Goal: Task Accomplishment & Management: Use online tool/utility

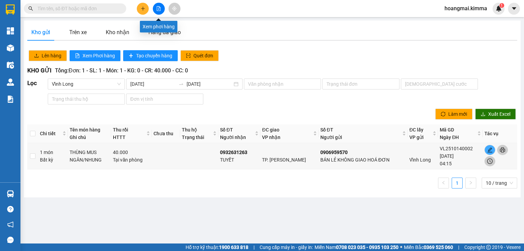
click at [162, 9] on button at bounding box center [159, 9] width 12 height 12
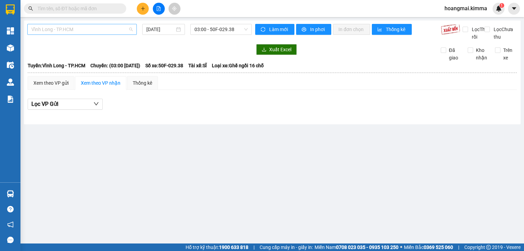
click at [107, 25] on span "Vĩnh Long - TP.HCM" at bounding box center [81, 29] width 101 height 10
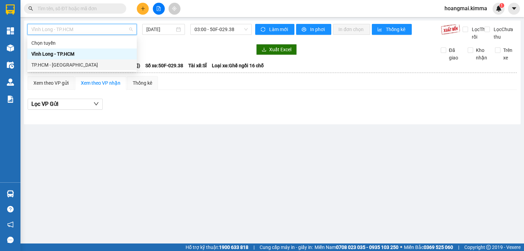
click at [65, 63] on div "TP.HCM - [GEOGRAPHIC_DATA]" at bounding box center [81, 65] width 101 height 8
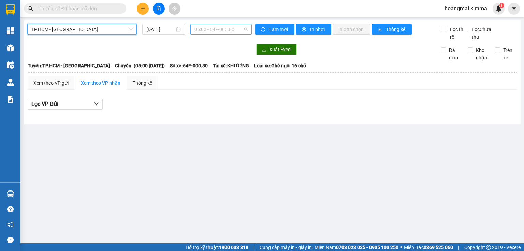
click at [220, 33] on span "05:00 - 64F-000.80" at bounding box center [221, 29] width 54 height 10
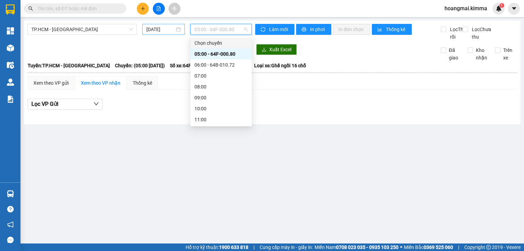
click at [161, 32] on input "[DATE]" at bounding box center [160, 30] width 28 height 8
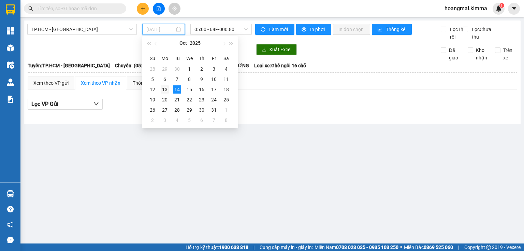
click at [166, 91] on div "13" at bounding box center [165, 89] width 8 height 8
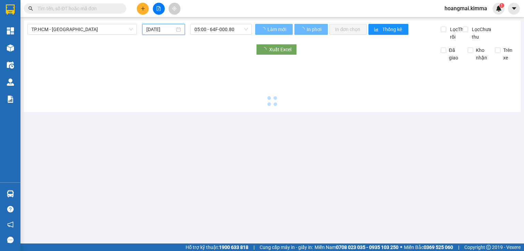
type input "[DATE]"
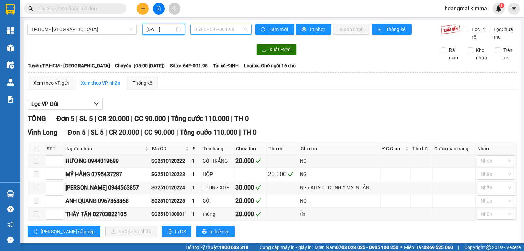
click at [235, 33] on span "05:00 - 64F-001.98" at bounding box center [221, 29] width 54 height 10
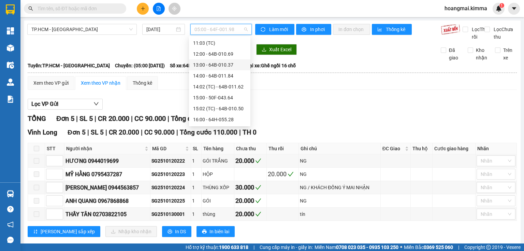
scroll to position [186, 0]
click at [222, 106] on div "19:00 - 64F-001.95" at bounding box center [219, 109] width 53 height 8
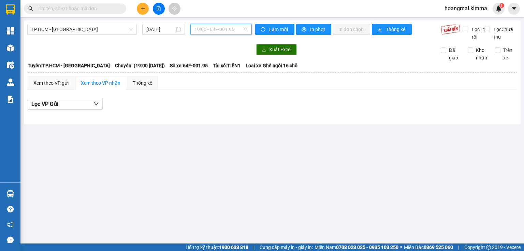
click at [229, 31] on span "19:00 - 64F-001.95" at bounding box center [221, 29] width 54 height 10
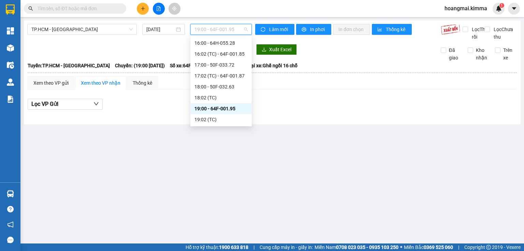
click at [214, 107] on div "19:00 - 64F-001.95" at bounding box center [220, 109] width 53 height 8
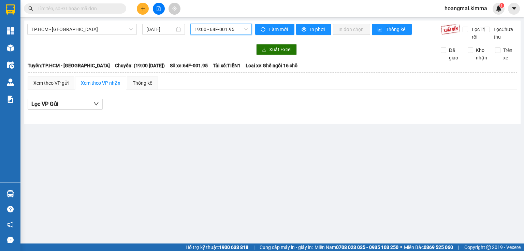
click at [238, 33] on span "19:00 - 64F-001.95" at bounding box center [221, 29] width 54 height 10
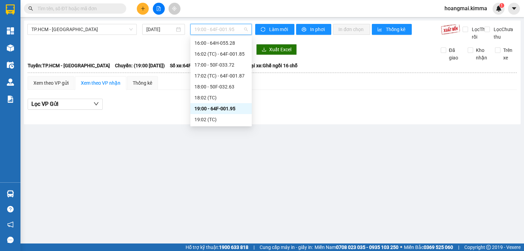
click at [225, 112] on div "19:00 - 64F-001.95" at bounding box center [220, 109] width 53 height 8
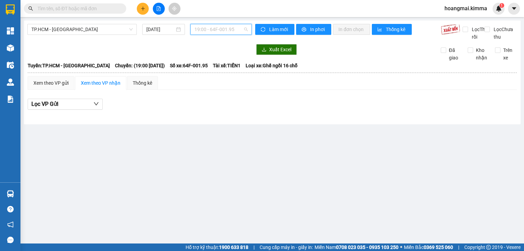
click at [237, 33] on span "19:00 - 64F-001.95" at bounding box center [221, 29] width 54 height 10
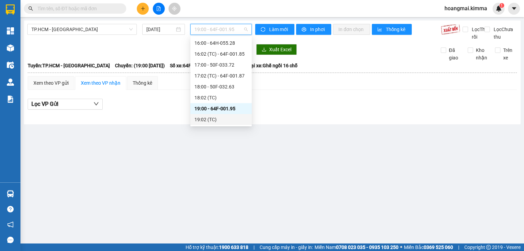
click at [210, 121] on div "19:02 (TC)" at bounding box center [220, 120] width 53 height 8
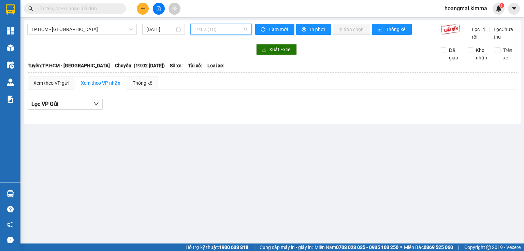
click at [221, 28] on span "19:02 (TC)" at bounding box center [221, 29] width 54 height 10
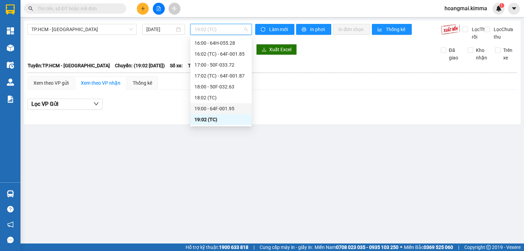
click at [214, 105] on div "19:00 - 64F-001.95" at bounding box center [220, 109] width 53 height 8
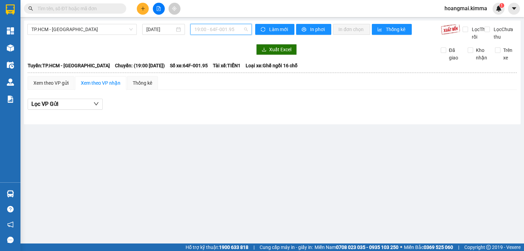
click at [238, 34] on span "19:00 - 64F-001.95" at bounding box center [221, 29] width 54 height 10
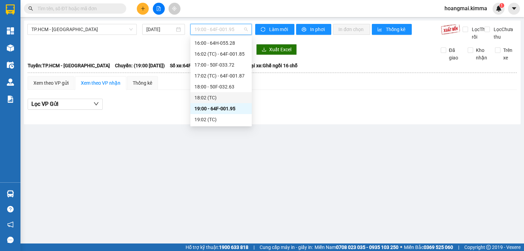
click at [214, 101] on div "18:02 (TC)" at bounding box center [220, 98] width 53 height 8
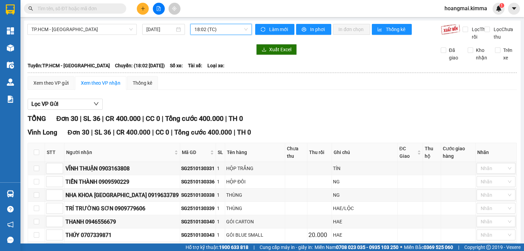
click at [69, 10] on input "text" at bounding box center [78, 9] width 80 height 8
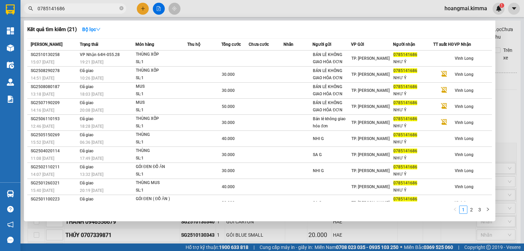
type input "0785141686"
